Goal: Transaction & Acquisition: Purchase product/service

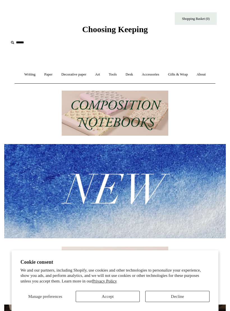
click at [98, 75] on link "Art +" at bounding box center [97, 74] width 13 height 15
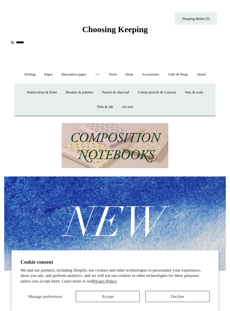
click at [41, 93] on link "Watercolour & Paint" at bounding box center [42, 92] width 38 height 15
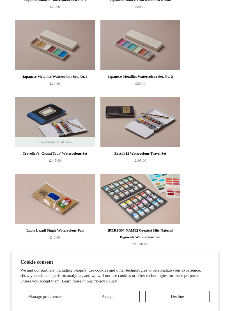
scroll to position [1301, 0]
click at [67, 130] on img at bounding box center [54, 122] width 79 height 50
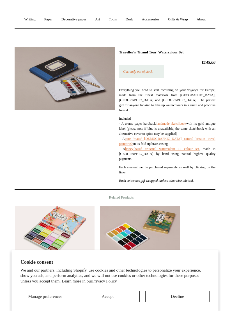
scroll to position [35, 0]
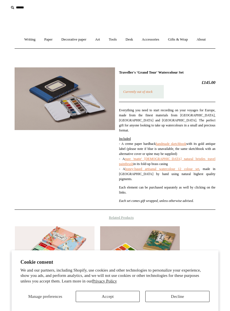
click at [158, 167] on link "honey-based artisanal watercolour 12 colour set" at bounding box center [162, 169] width 74 height 4
